Goal: Obtain resource: Obtain resource

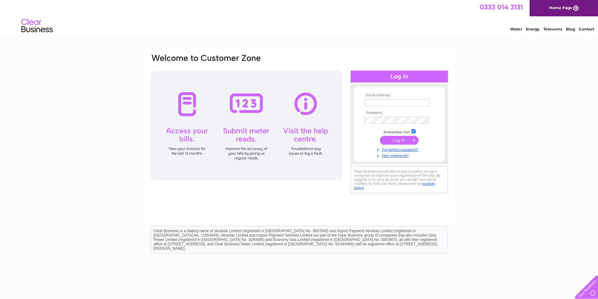
type input "INFO@CRAVENMOTORCYCLES.CO.UK"
click at [398, 138] on input "submit" at bounding box center [399, 140] width 39 height 9
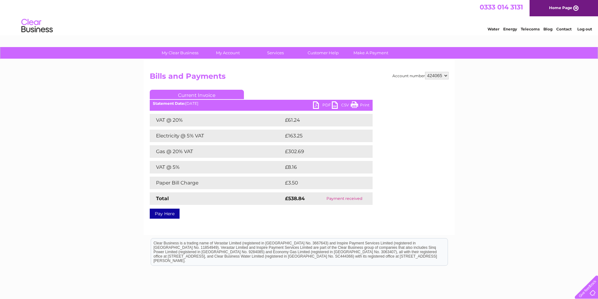
click at [326, 106] on link "PDF" at bounding box center [322, 105] width 19 height 9
click at [343, 105] on link "CSV" at bounding box center [341, 105] width 19 height 9
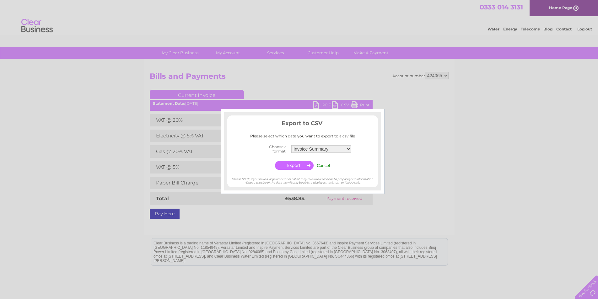
click at [451, 186] on div at bounding box center [299, 149] width 598 height 299
click at [449, 181] on div at bounding box center [299, 149] width 598 height 299
click at [449, 179] on div at bounding box center [299, 149] width 598 height 299
click at [322, 164] on input "Cancel" at bounding box center [323, 165] width 13 height 5
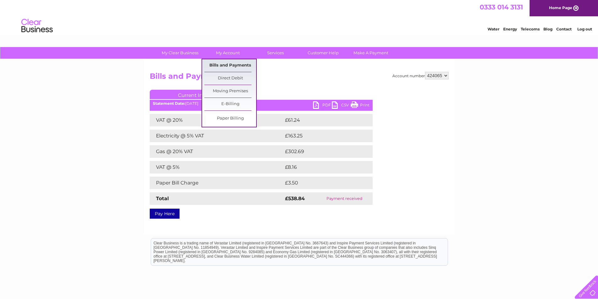
click at [229, 64] on link "Bills and Payments" at bounding box center [230, 65] width 52 height 13
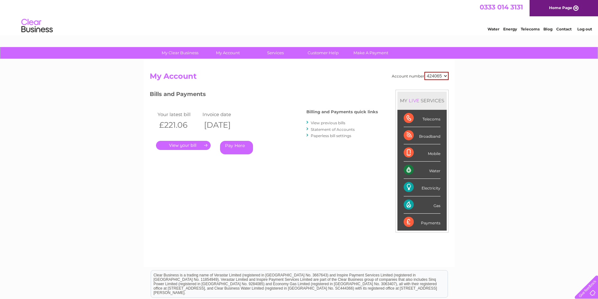
click at [197, 143] on link "." at bounding box center [183, 145] width 55 height 9
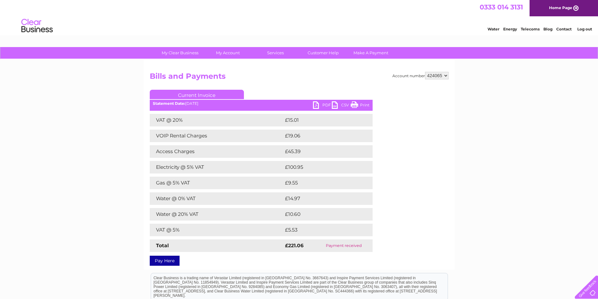
click at [328, 104] on link "PDF" at bounding box center [322, 105] width 19 height 9
click at [345, 106] on link "CSV" at bounding box center [341, 105] width 19 height 9
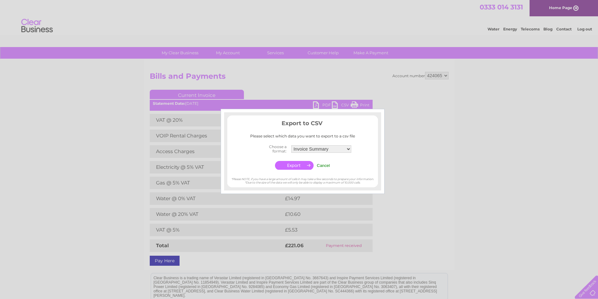
click at [325, 164] on input "Cancel" at bounding box center [323, 165] width 13 height 5
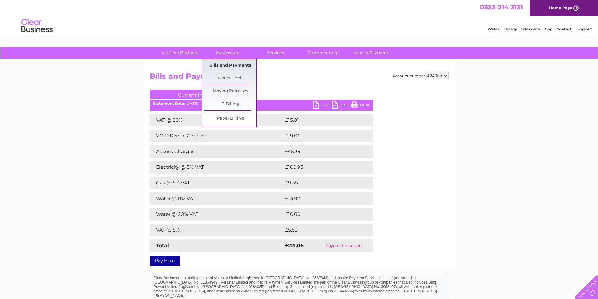
click at [223, 64] on link "Bills and Payments" at bounding box center [230, 65] width 52 height 13
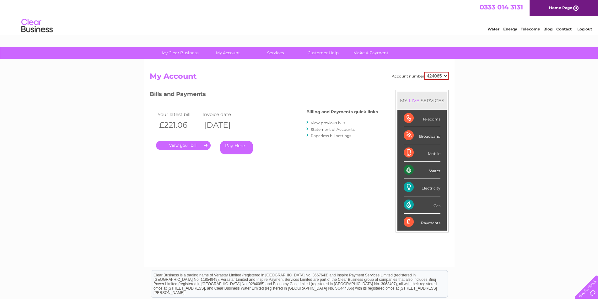
click at [313, 121] on link "View previous bills" at bounding box center [328, 123] width 35 height 5
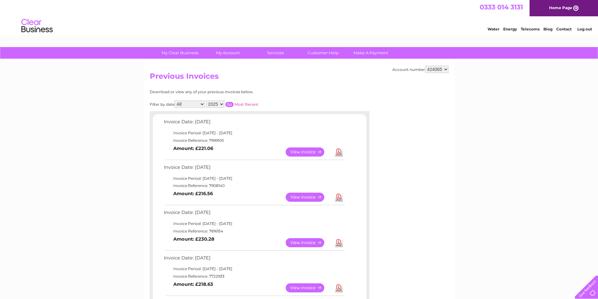
click at [302, 152] on link "View" at bounding box center [309, 152] width 46 height 9
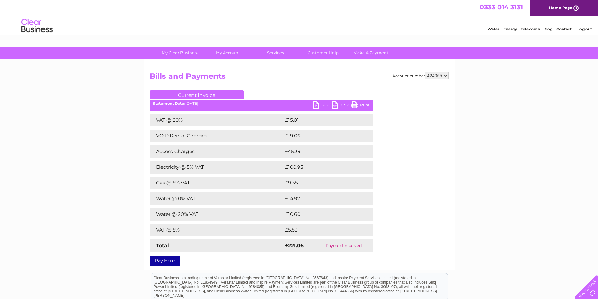
click at [323, 105] on link "PDF" at bounding box center [322, 105] width 19 height 9
click at [364, 104] on link "Print" at bounding box center [360, 105] width 19 height 9
click at [344, 104] on link "CSV" at bounding box center [341, 105] width 19 height 9
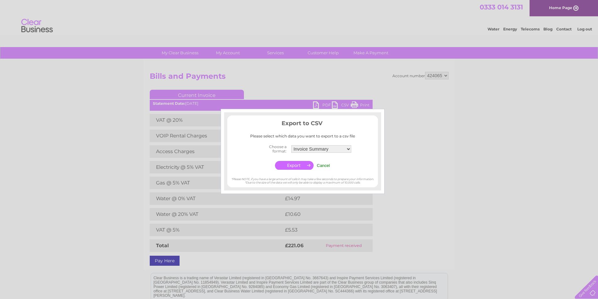
click at [324, 165] on input "Cancel" at bounding box center [323, 165] width 13 height 5
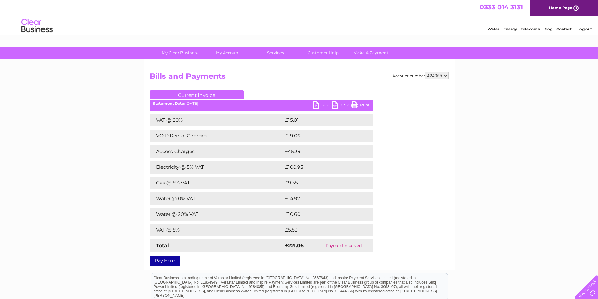
click at [324, 105] on link "PDF" at bounding box center [322, 105] width 19 height 9
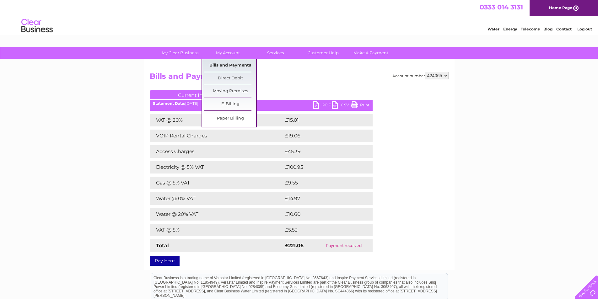
click at [223, 65] on link "Bills and Payments" at bounding box center [230, 65] width 52 height 13
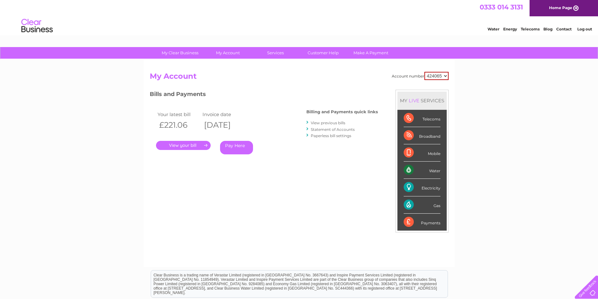
click at [326, 121] on link "View previous bills" at bounding box center [328, 123] width 35 height 5
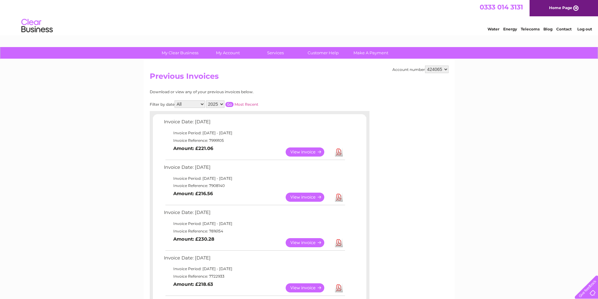
click at [305, 196] on link "View" at bounding box center [309, 197] width 46 height 9
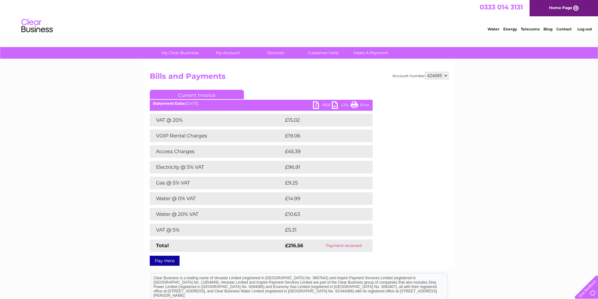
click at [320, 104] on link "PDF" at bounding box center [322, 105] width 19 height 9
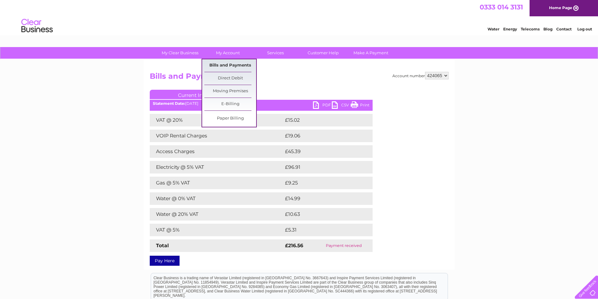
click at [224, 64] on link "Bills and Payments" at bounding box center [230, 65] width 52 height 13
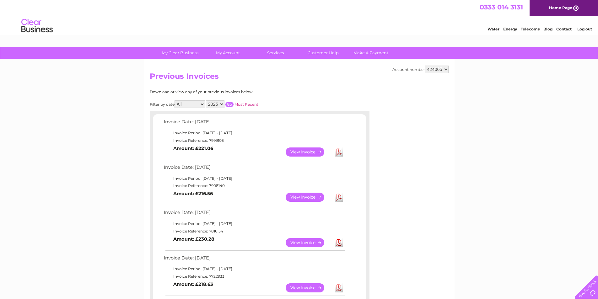
click at [301, 240] on link "View" at bounding box center [309, 242] width 46 height 9
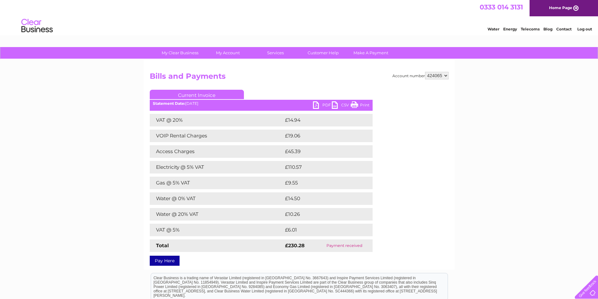
click at [322, 103] on link "PDF" at bounding box center [322, 105] width 19 height 9
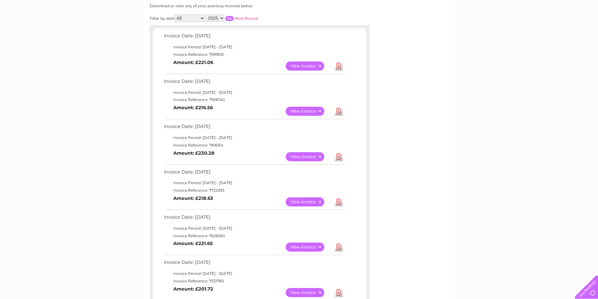
scroll to position [94, 0]
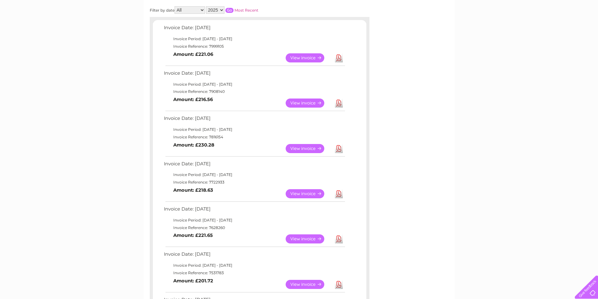
click at [314, 193] on link "View" at bounding box center [309, 193] width 46 height 9
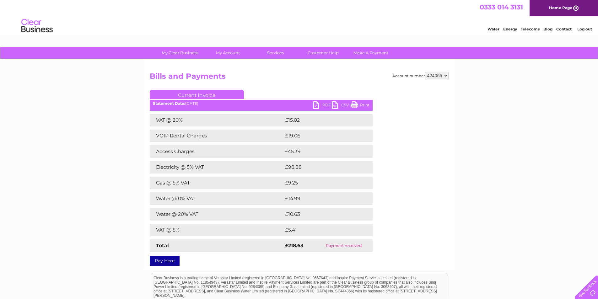
click at [317, 105] on link "PDF" at bounding box center [322, 105] width 19 height 9
